Goal: Obtain resource: Obtain resource

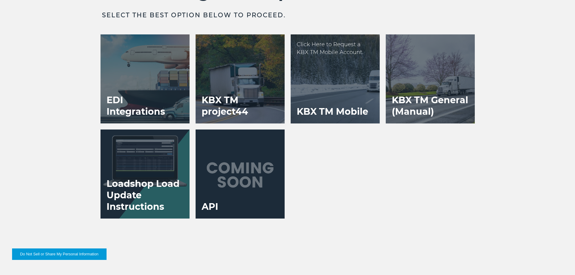
scroll to position [1237, 0]
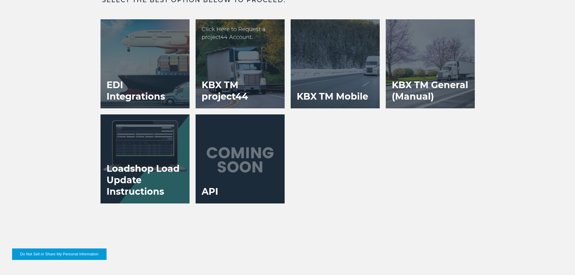
click at [252, 78] on h3 "KBX TM project44" at bounding box center [240, 90] width 89 height 35
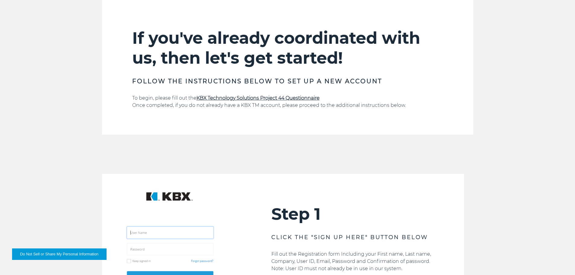
scroll to position [422, 0]
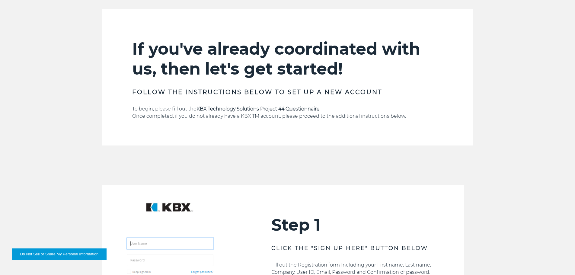
click at [283, 108] on strong "KBX Technology Solutions Project 44 Questionnaire" at bounding box center [257, 109] width 123 height 6
